Goal: Task Accomplishment & Management: Manage account settings

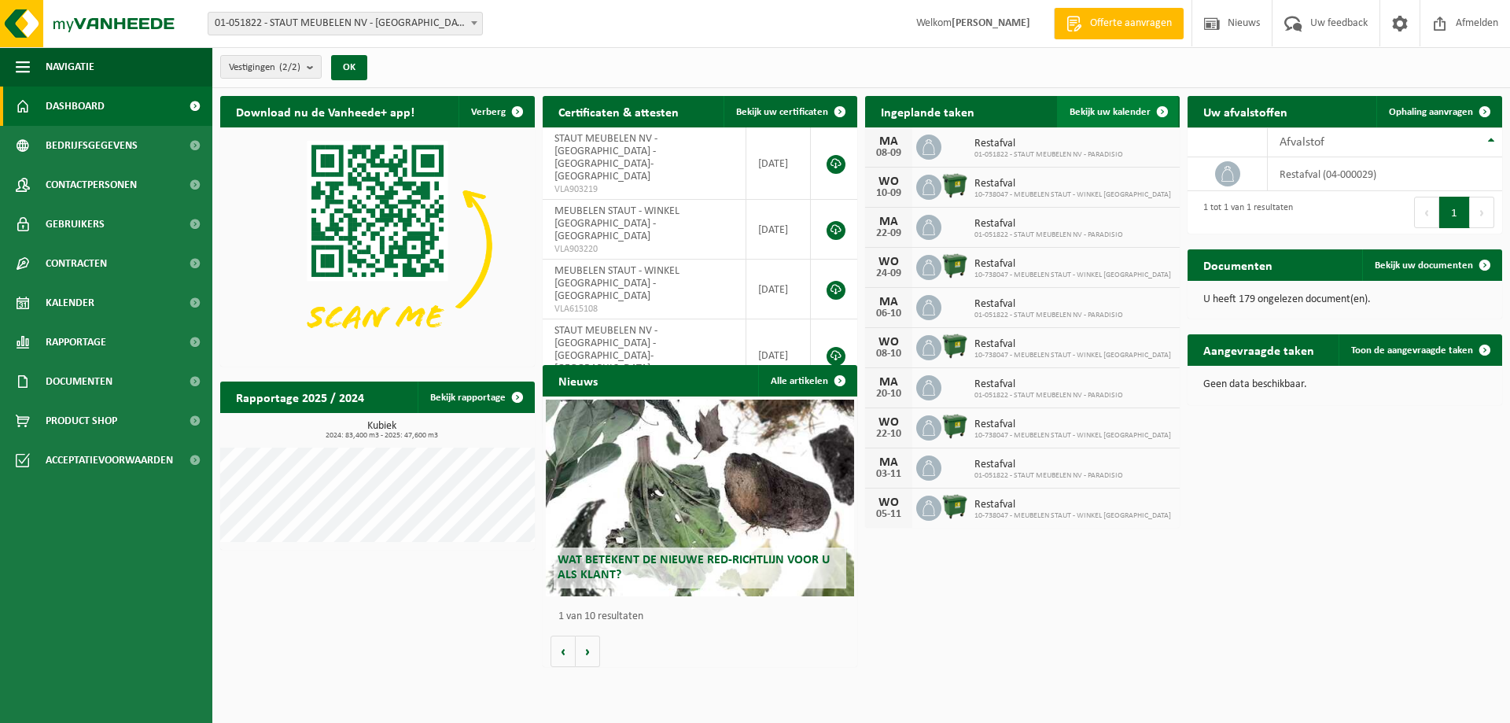
click at [1104, 112] on span "Bekijk uw kalender" at bounding box center [1110, 112] width 81 height 10
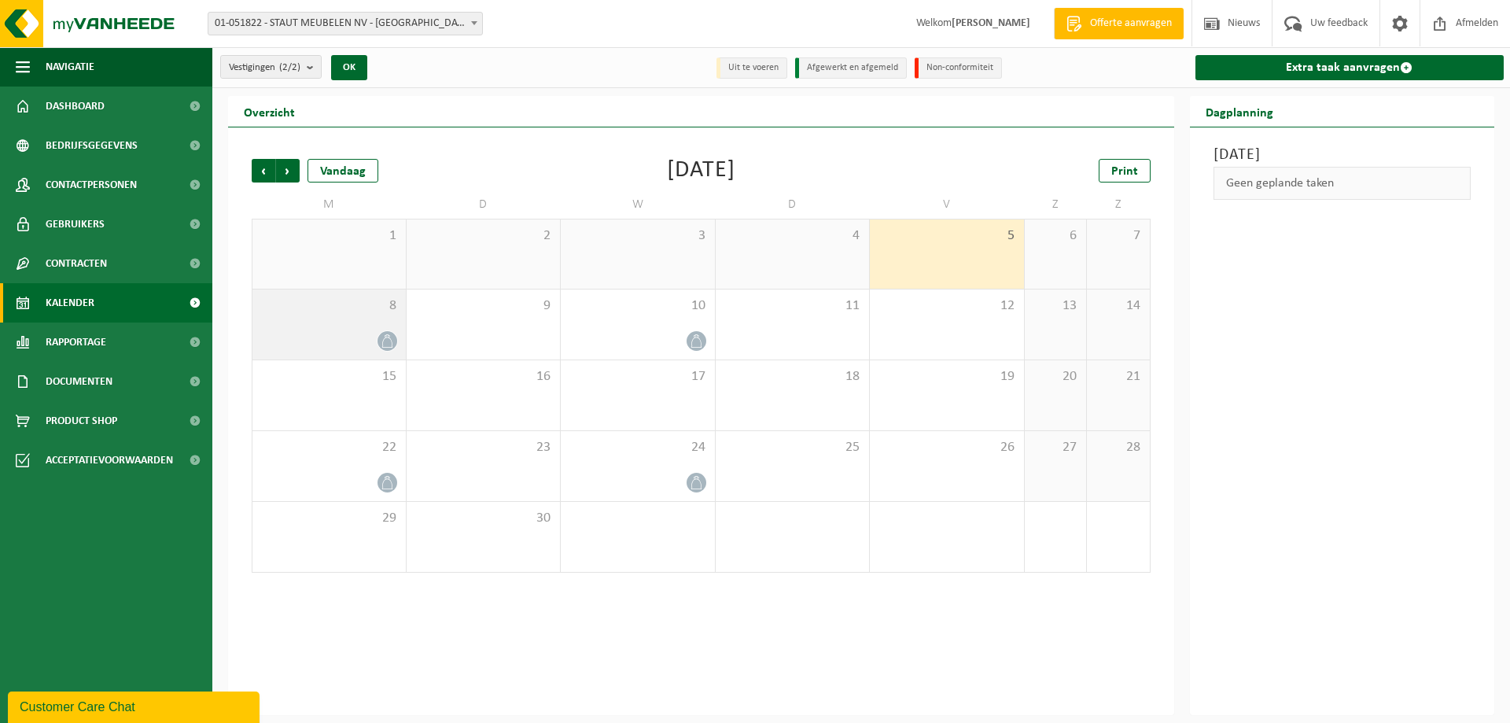
click at [380, 332] on div at bounding box center [387, 340] width 21 height 21
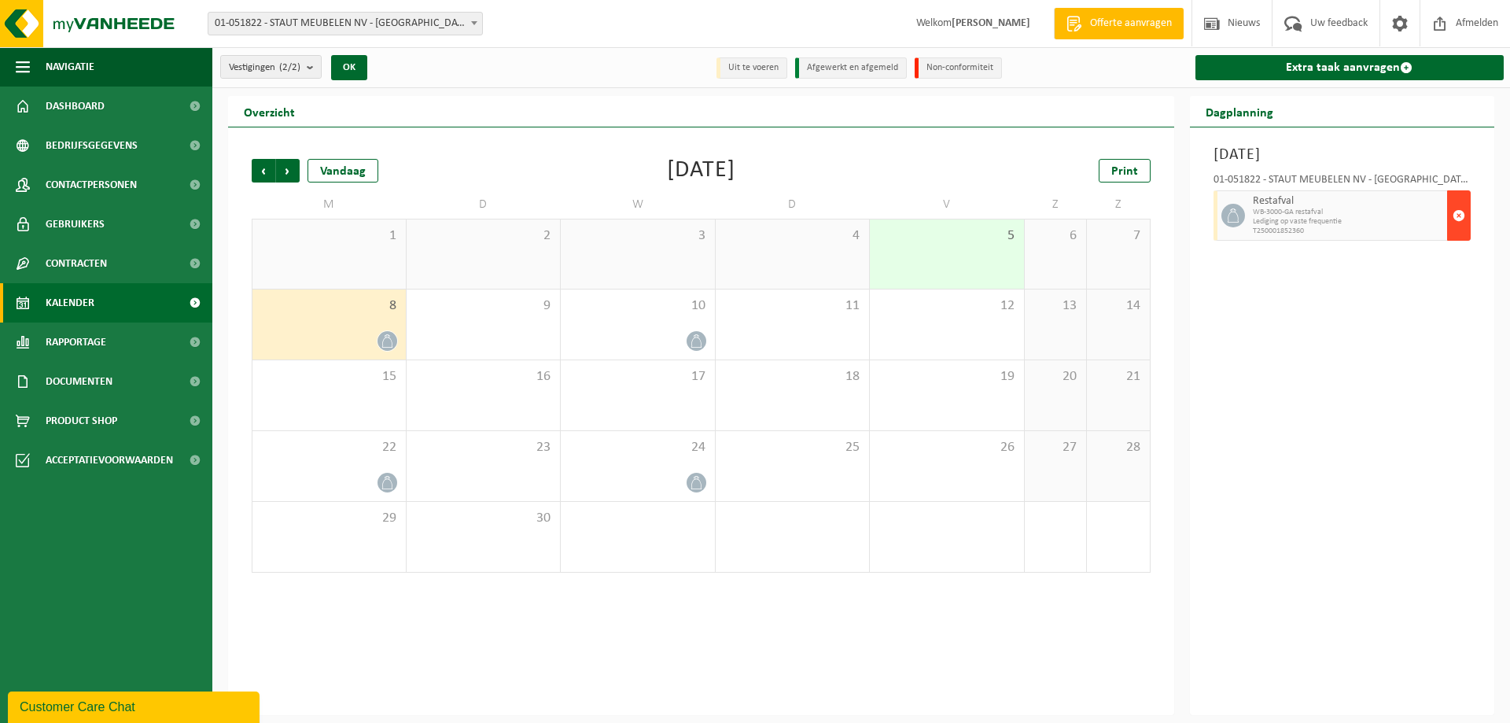
click at [1461, 212] on span "button" at bounding box center [1459, 215] width 13 height 31
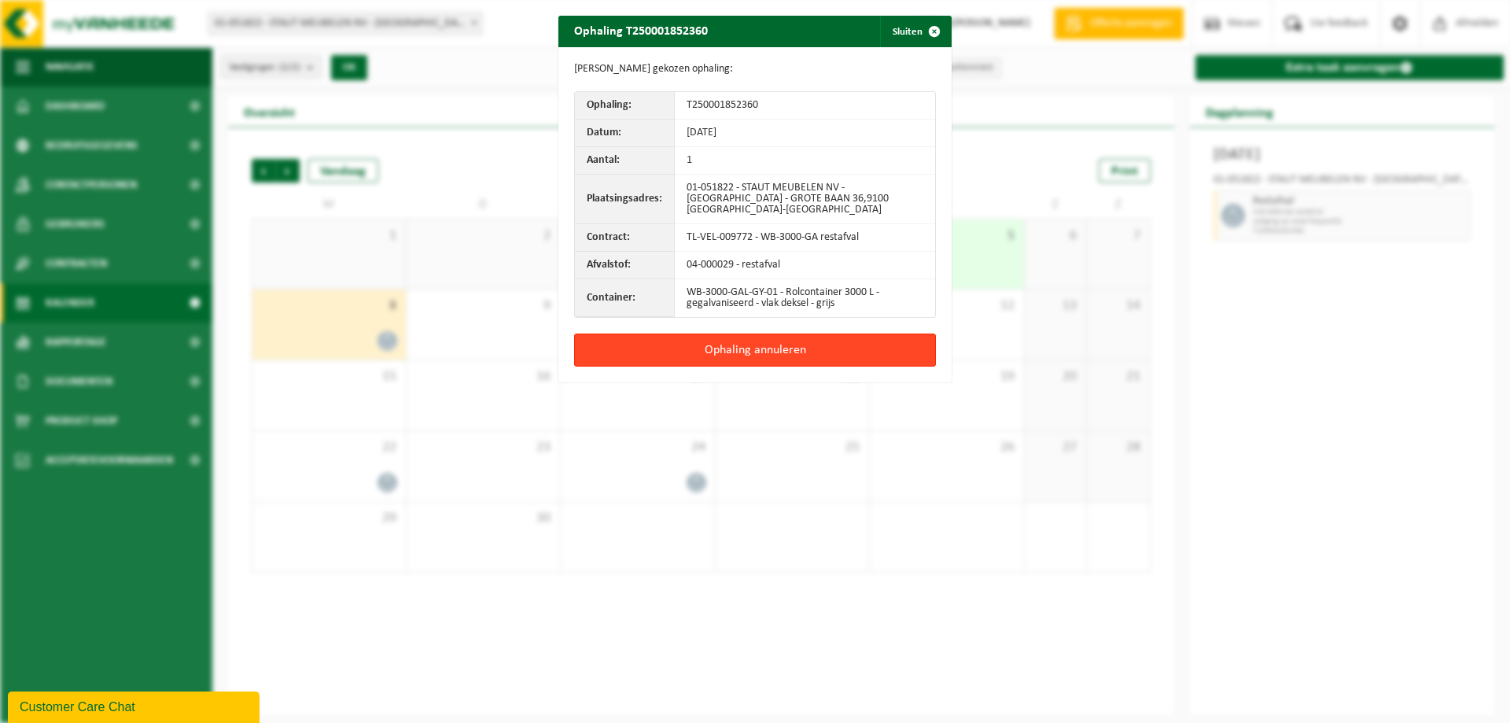
click at [766, 340] on button "Ophaling annuleren" at bounding box center [755, 350] width 362 height 33
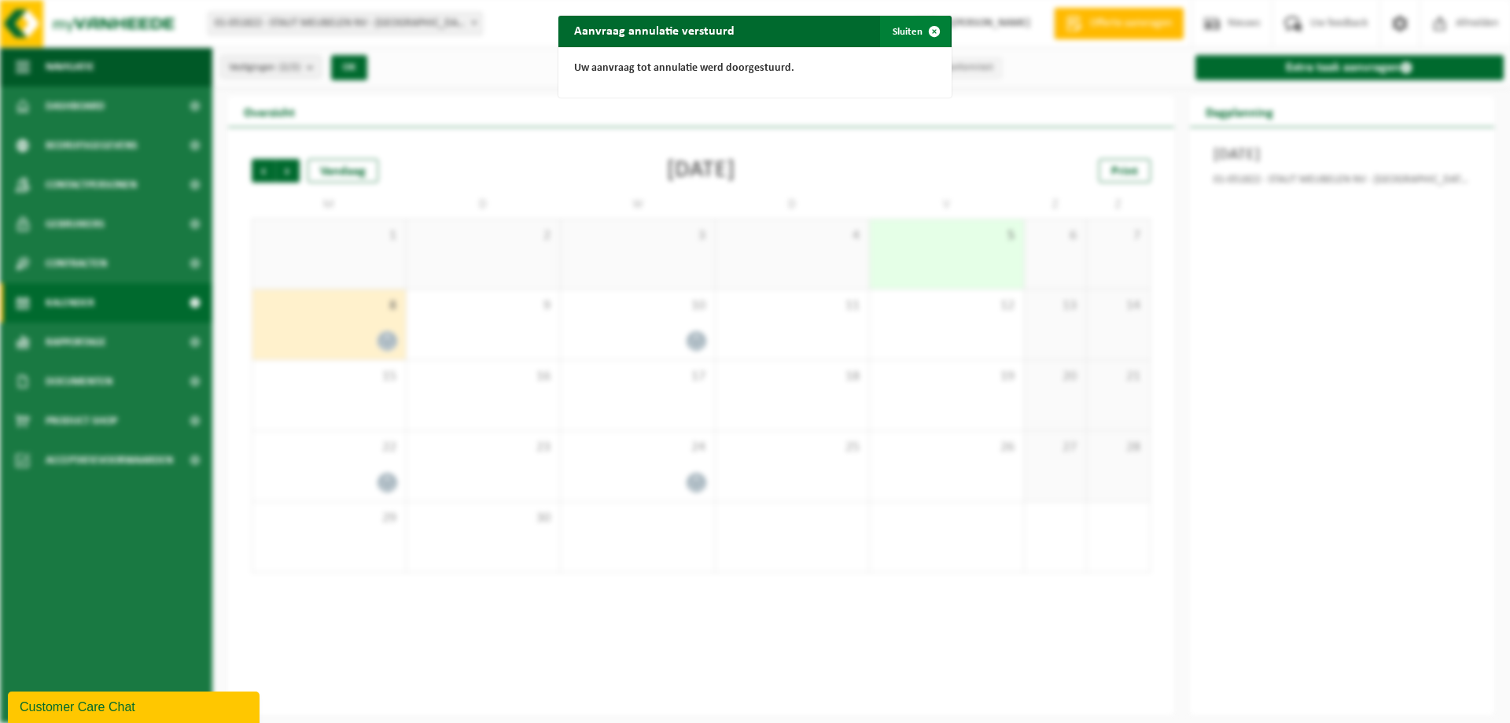
click at [927, 31] on span "button" at bounding box center [934, 31] width 31 height 31
